Goal: Task Accomplishment & Management: Use online tool/utility

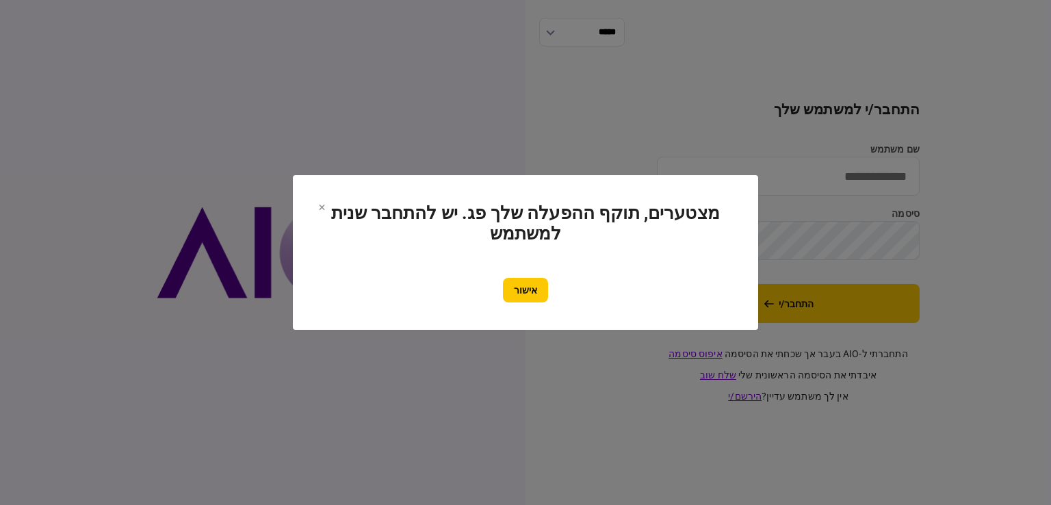
click at [521, 289] on button "אישור" at bounding box center [525, 290] width 45 height 25
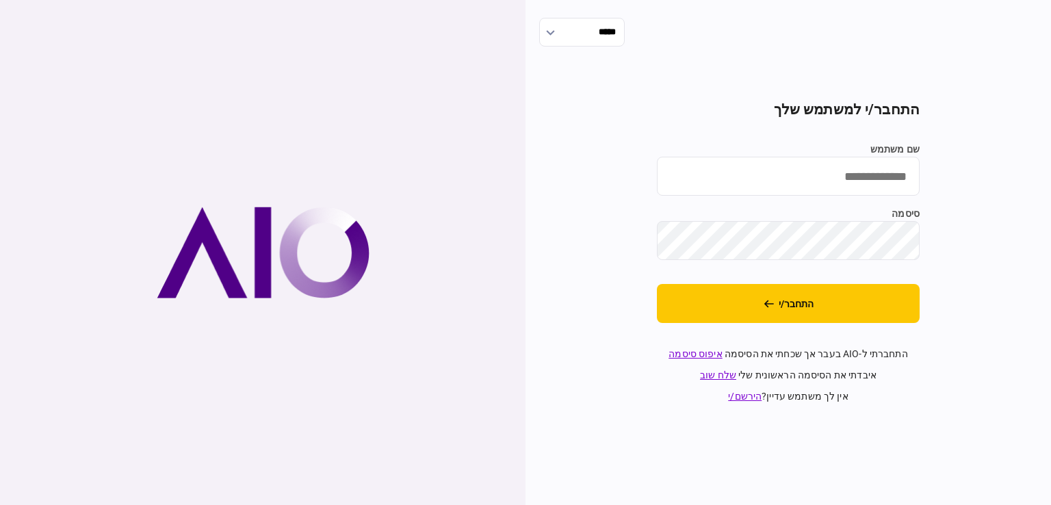
click at [915, 194] on input "שם משתמש" at bounding box center [788, 176] width 263 height 39
type input "**********"
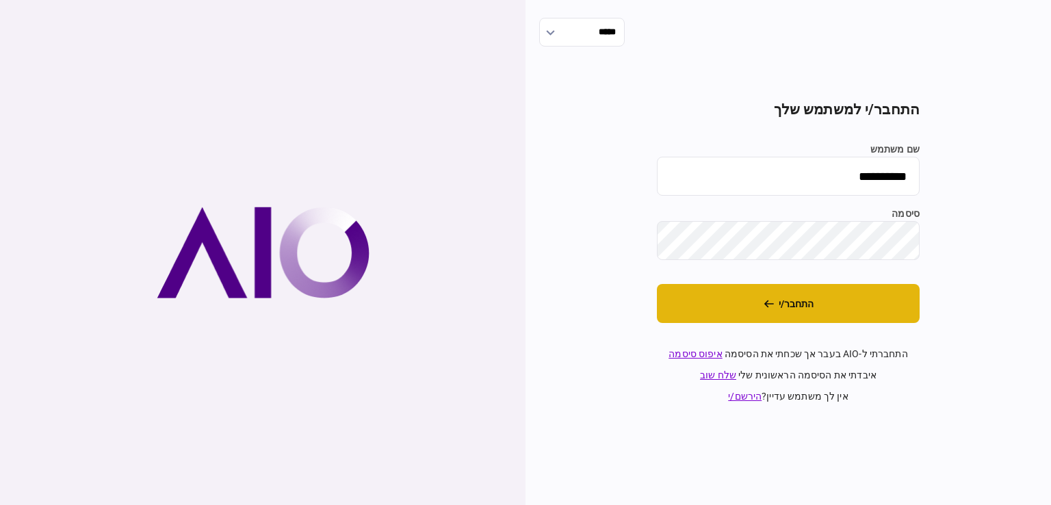
click at [862, 306] on button "התחבר/י" at bounding box center [788, 303] width 263 height 39
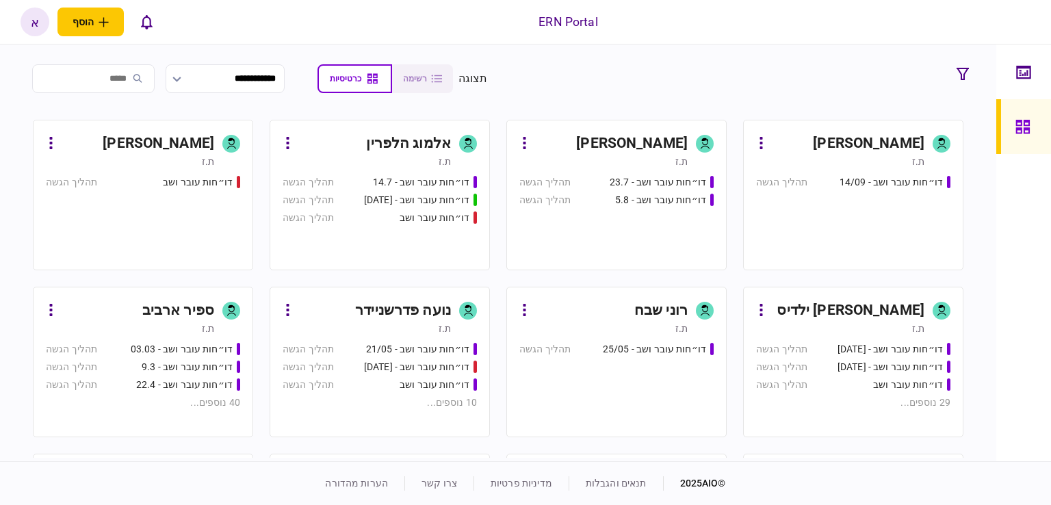
scroll to position [479, 0]
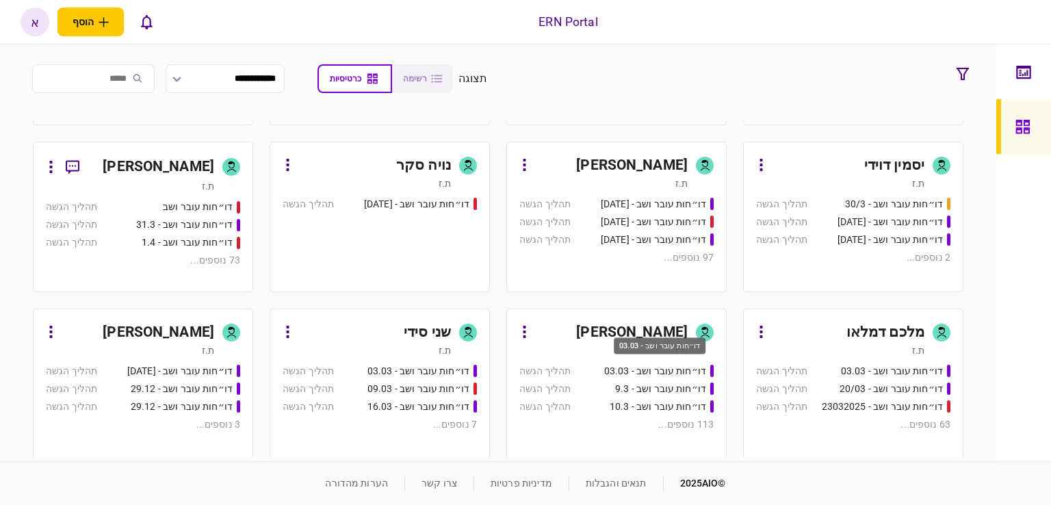
click at [653, 343] on div "דו״חות עובר ושב - 03.03" at bounding box center [660, 345] width 92 height 16
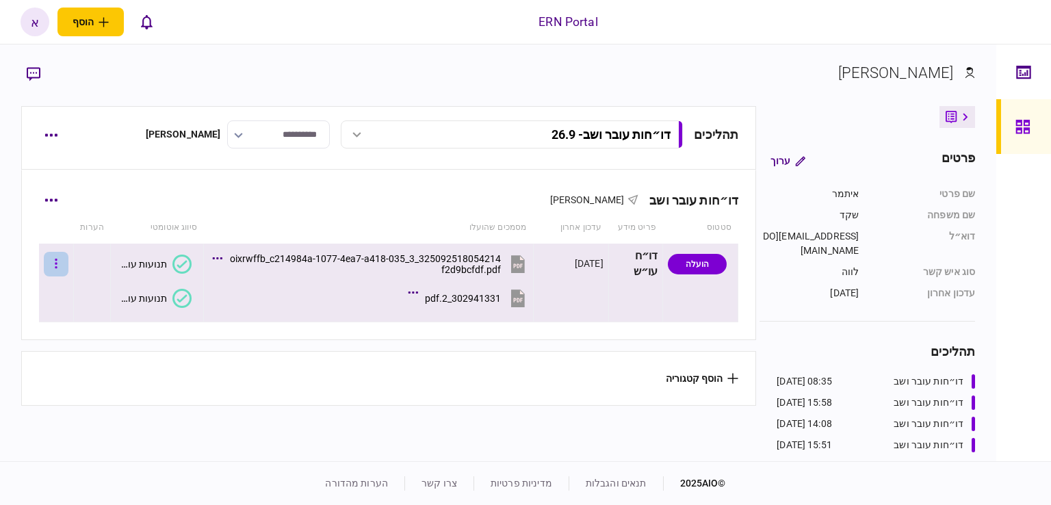
click at [68, 261] on button "button" at bounding box center [56, 264] width 25 height 25
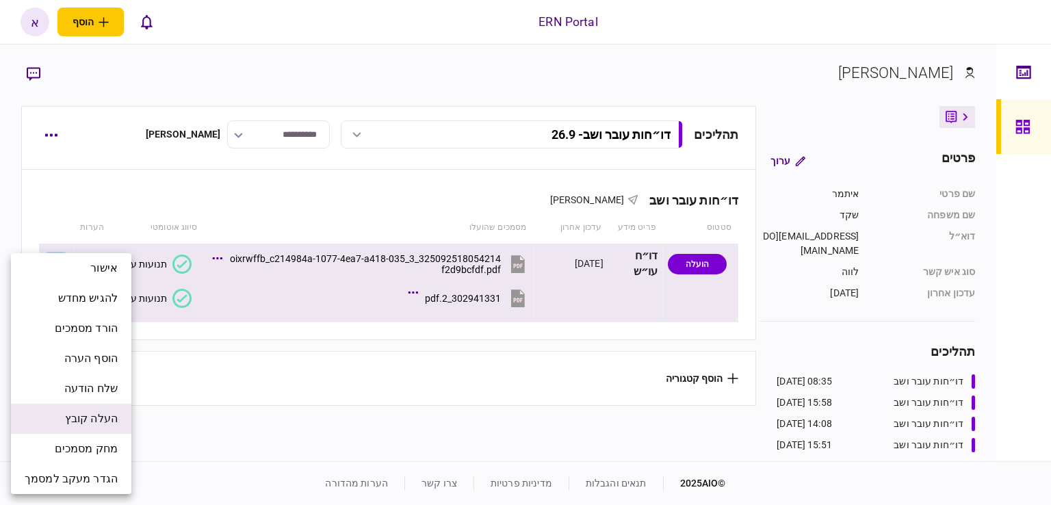
click at [103, 417] on span "העלה קובץ" at bounding box center [91, 418] width 53 height 16
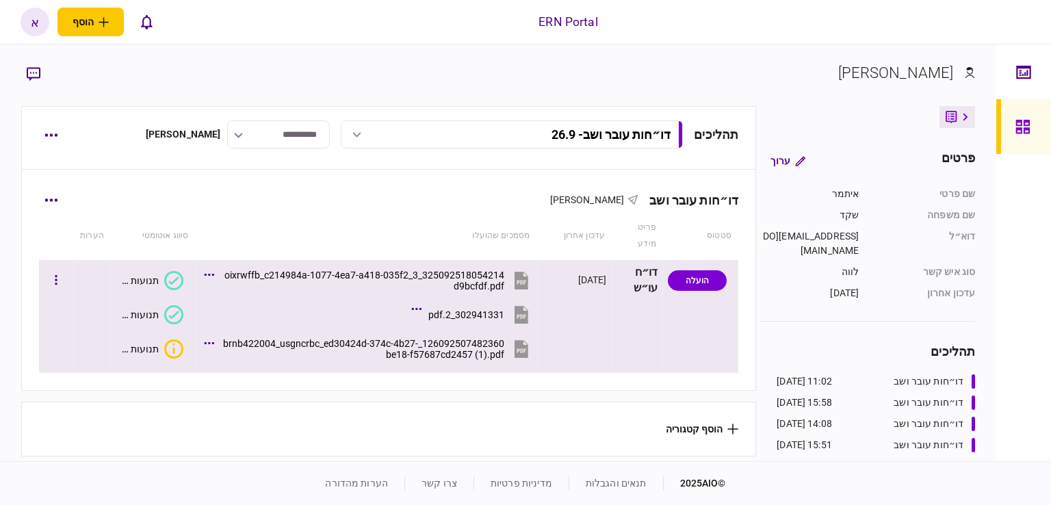
click at [164, 339] on button "תנועות עובר ושב" at bounding box center [149, 348] width 67 height 19
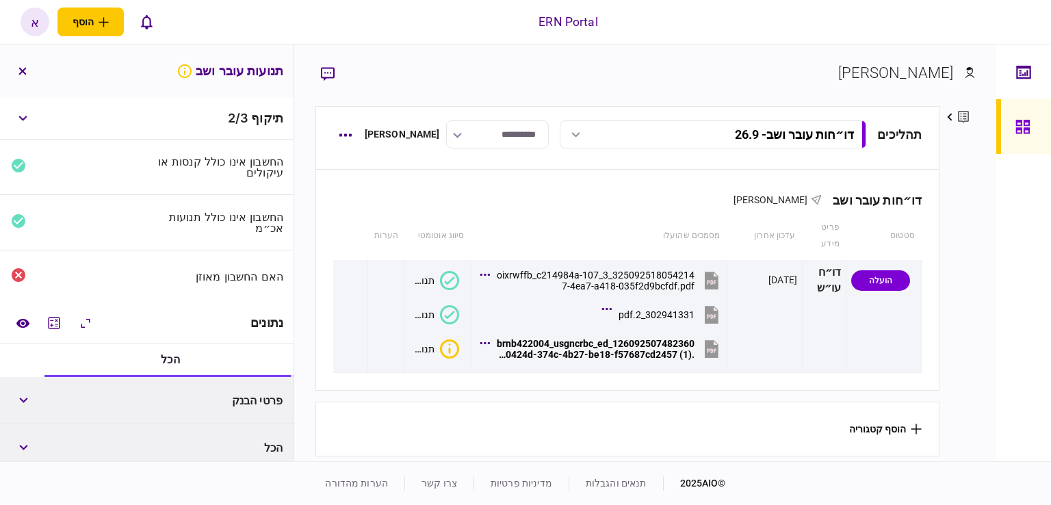
click at [194, 394] on div "פרטי הבנק" at bounding box center [218, 400] width 131 height 25
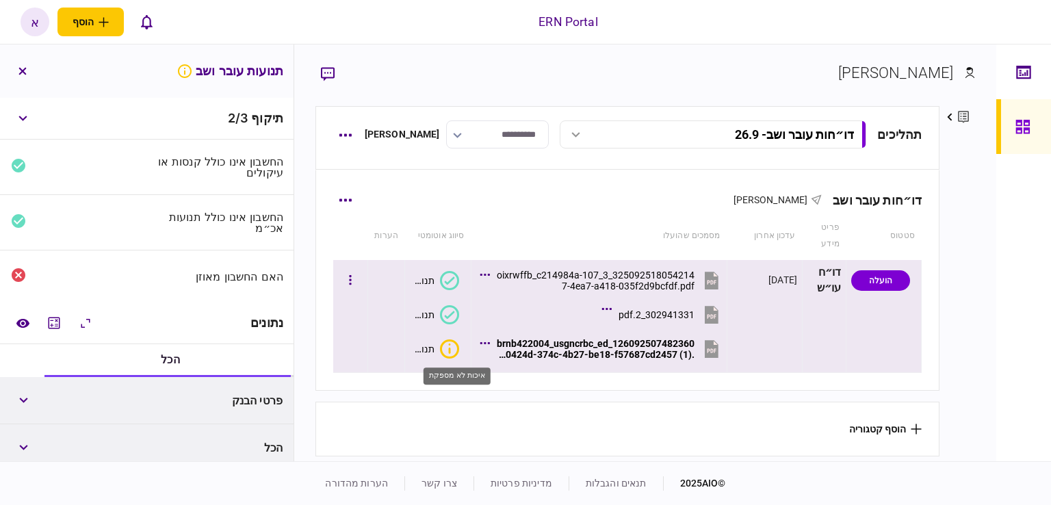
click at [452, 346] on icon "איכות לא מספקת" at bounding box center [449, 348] width 19 height 19
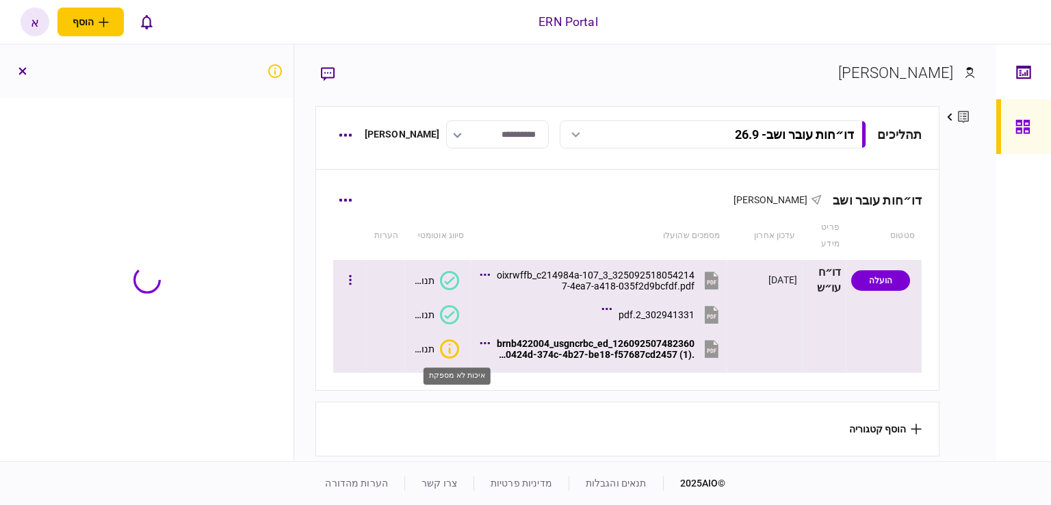
click at [452, 346] on icon "איכות לא מספקת" at bounding box center [449, 348] width 19 height 19
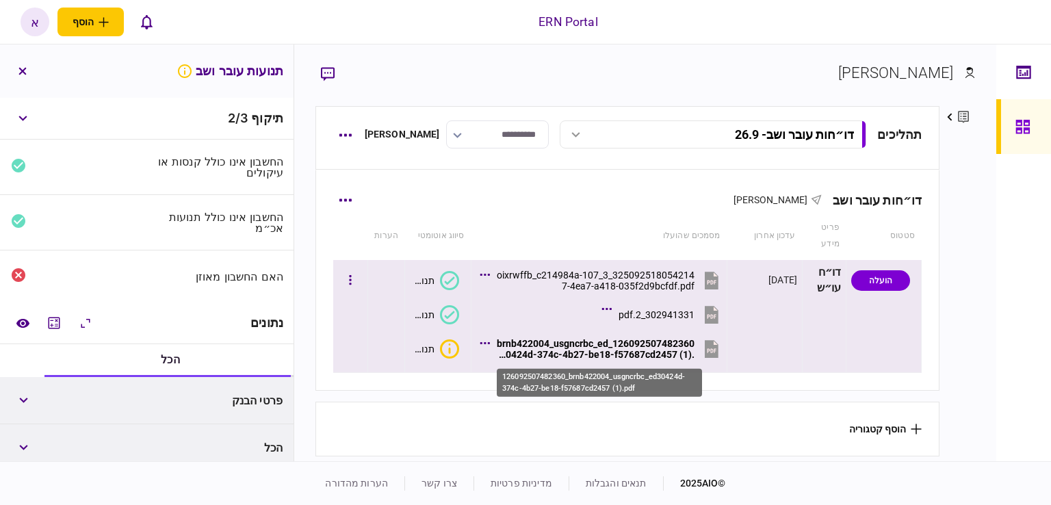
click at [575, 343] on div "126092507482360_brnb422004_usgncrbc_ed30424d-374c-4b27-be18-f57687cd2457 (1).pdf" at bounding box center [596, 349] width 198 height 22
